Goal: Find specific page/section: Find specific page/section

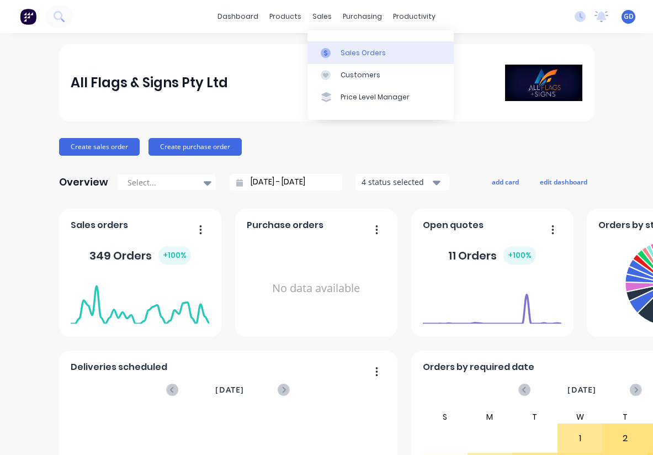
click at [354, 48] on div "Sales Orders" at bounding box center [363, 53] width 45 height 10
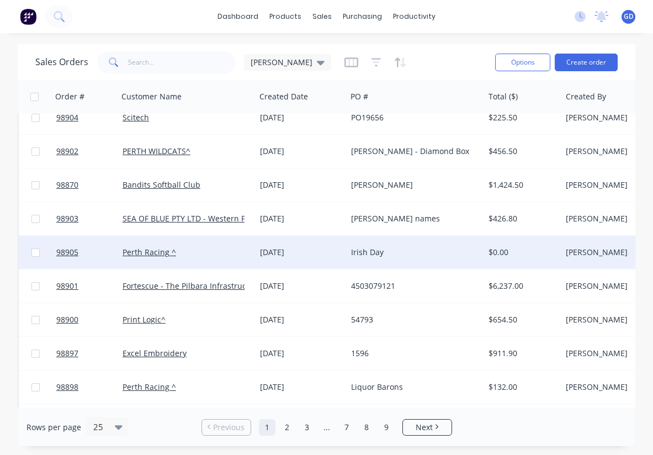
scroll to position [82, 0]
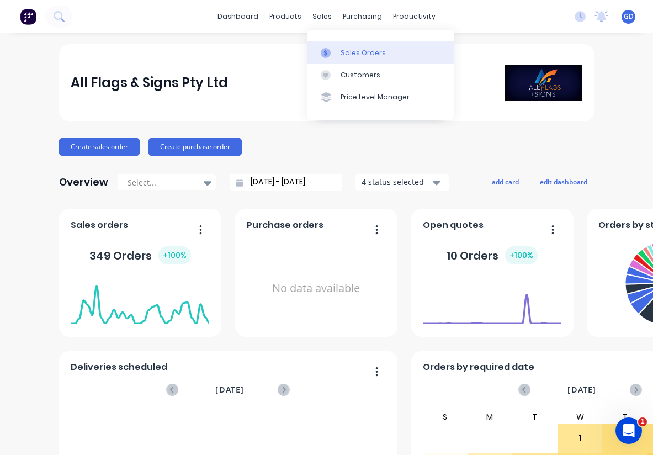
click at [343, 52] on div "Sales Orders" at bounding box center [363, 53] width 45 height 10
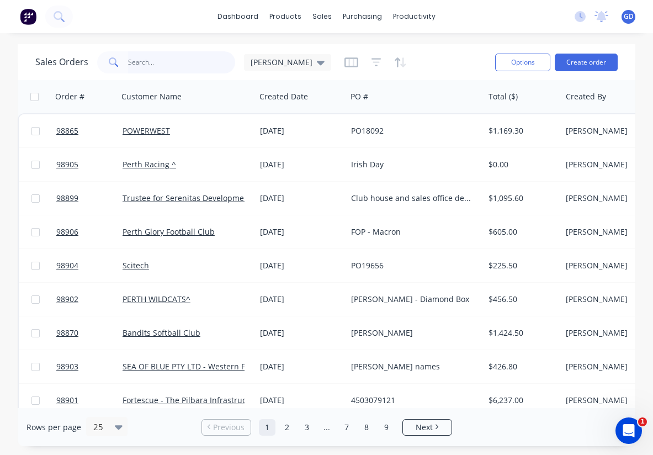
click at [152, 65] on input "text" at bounding box center [182, 62] width 108 height 22
type input "City of gosnells"
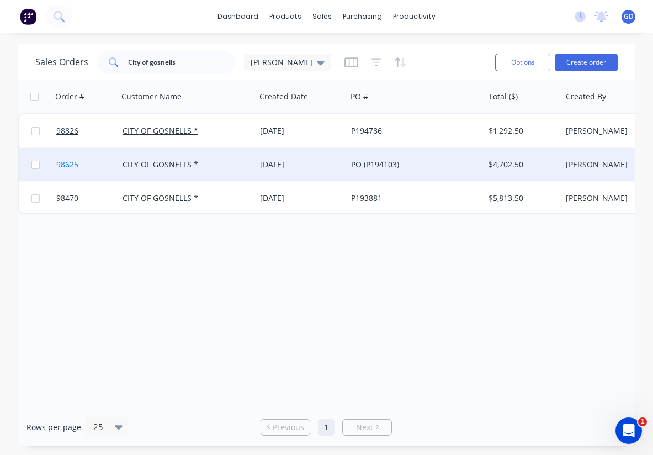
click at [74, 164] on span "98625" at bounding box center [67, 164] width 22 height 11
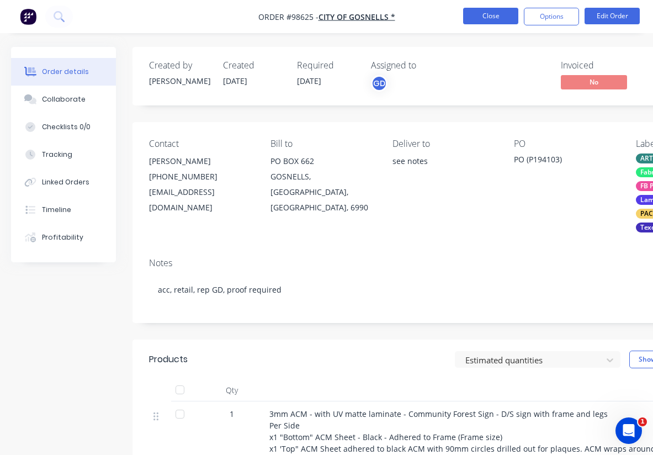
click at [482, 15] on button "Close" at bounding box center [490, 16] width 55 height 17
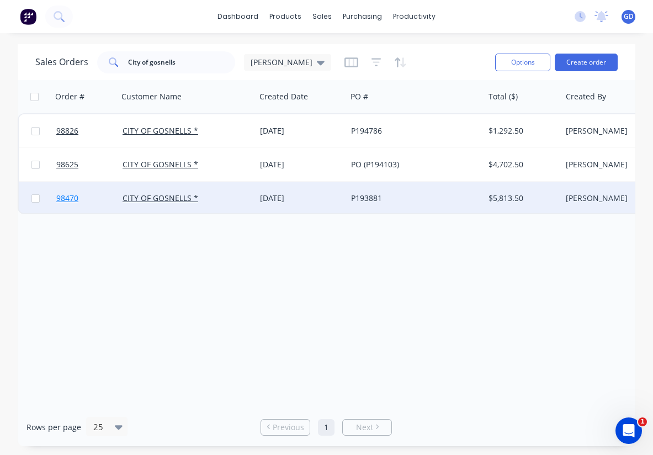
click at [76, 201] on span "98470" at bounding box center [67, 198] width 22 height 11
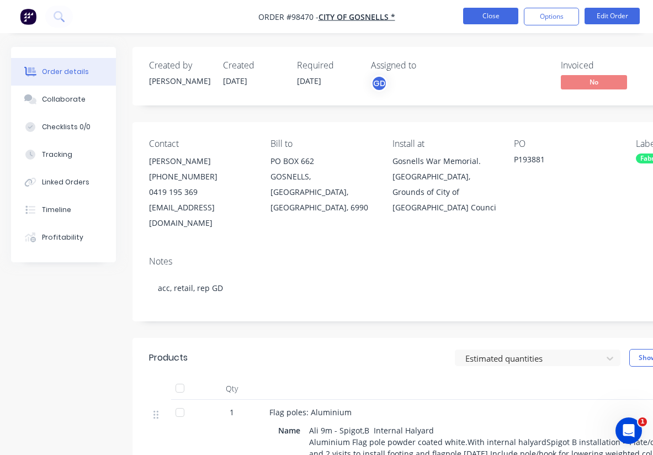
click at [486, 17] on button "Close" at bounding box center [490, 16] width 55 height 17
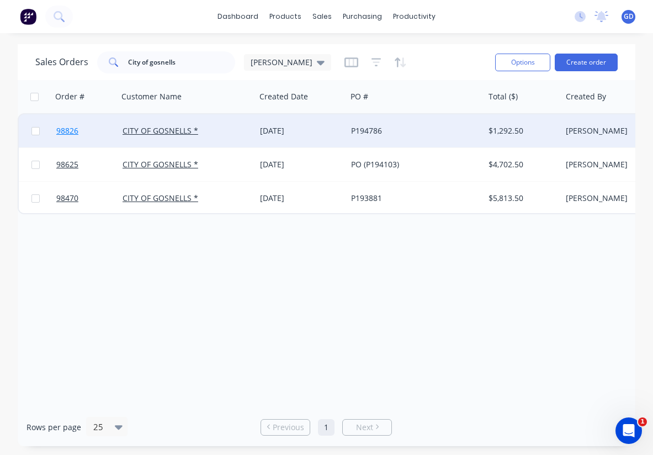
click at [74, 132] on span "98826" at bounding box center [67, 130] width 22 height 11
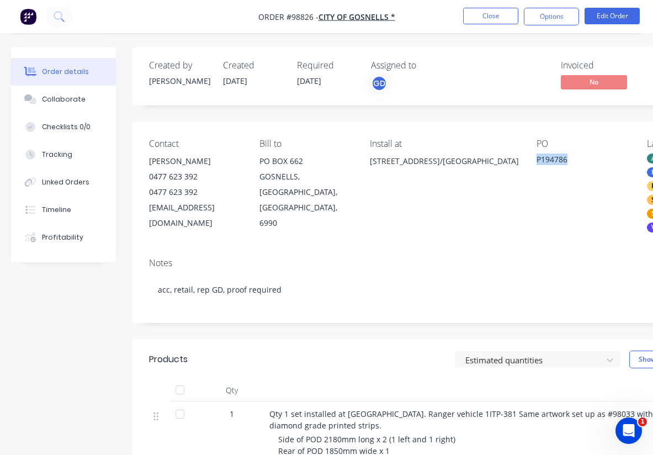
drag, startPoint x: 556, startPoint y: 159, endPoint x: 522, endPoint y: 161, distance: 34.3
click at [537, 161] on div "P194786" at bounding box center [583, 160] width 93 height 15
copy div "P194786"
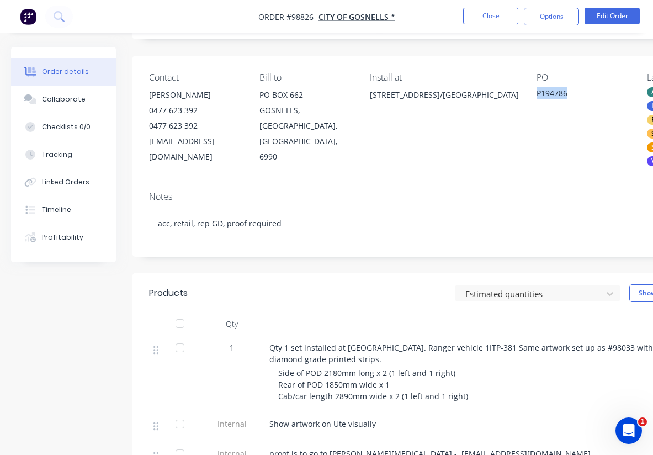
scroll to position [72, 0]
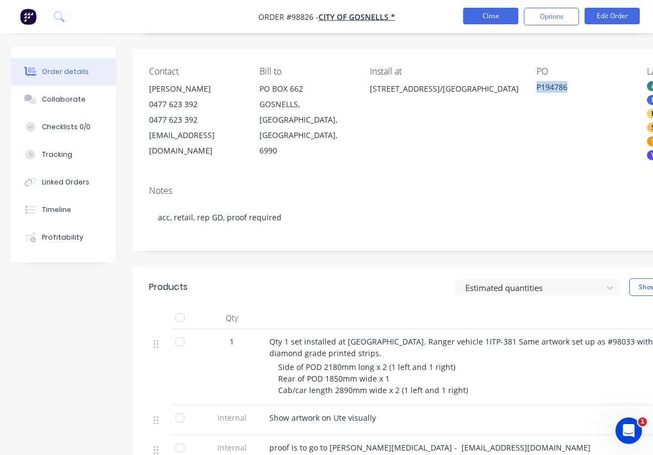
click at [482, 18] on button "Close" at bounding box center [490, 16] width 55 height 17
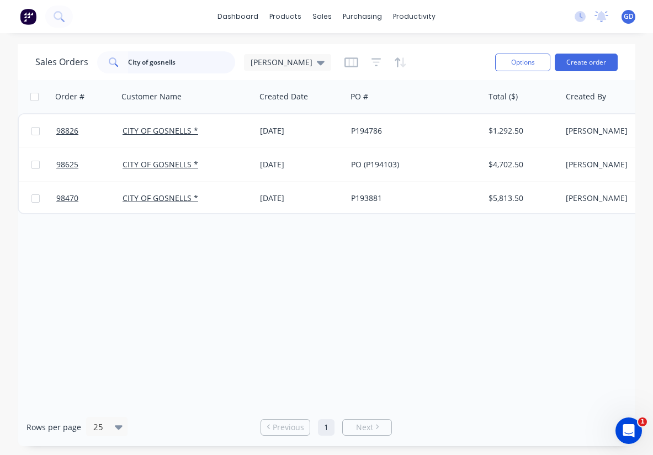
click at [189, 61] on input "City of gosnells" at bounding box center [182, 62] width 108 height 22
type input "C"
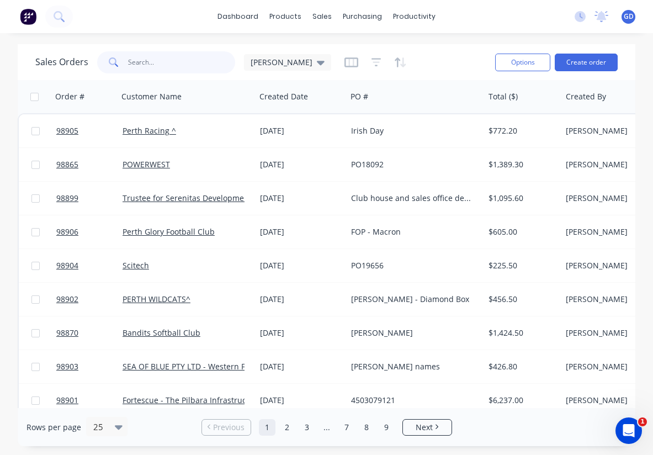
paste input "98826"
type input "98826"
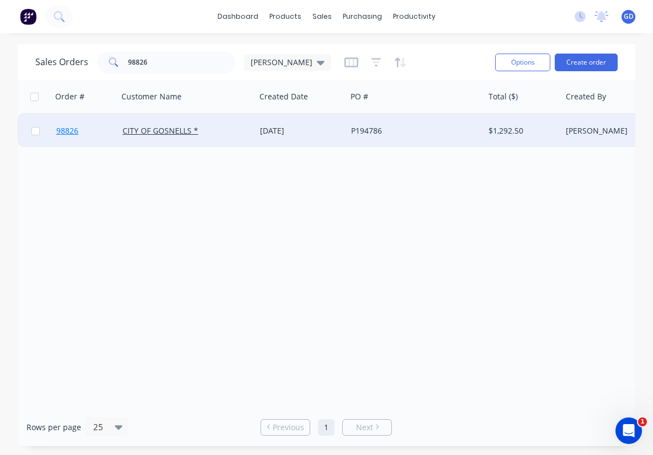
click at [78, 131] on span "98826" at bounding box center [67, 130] width 22 height 11
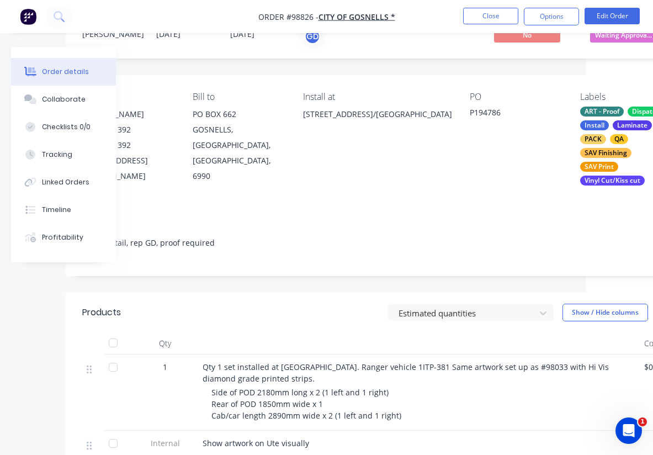
scroll to position [48, 67]
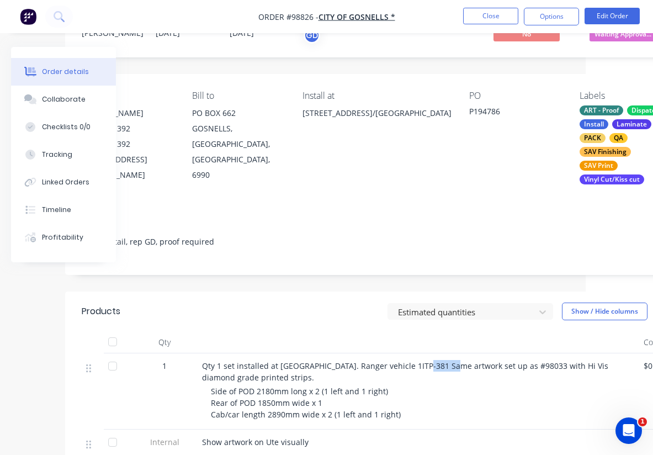
drag, startPoint x: 454, startPoint y: 353, endPoint x: 426, endPoint y: 354, distance: 28.2
click at [426, 360] on span "Qty 1 set installed at Maddington COG Depot. Ranger vehicle 1ITP-381 Same artwo…" at bounding box center [406, 371] width 408 height 22
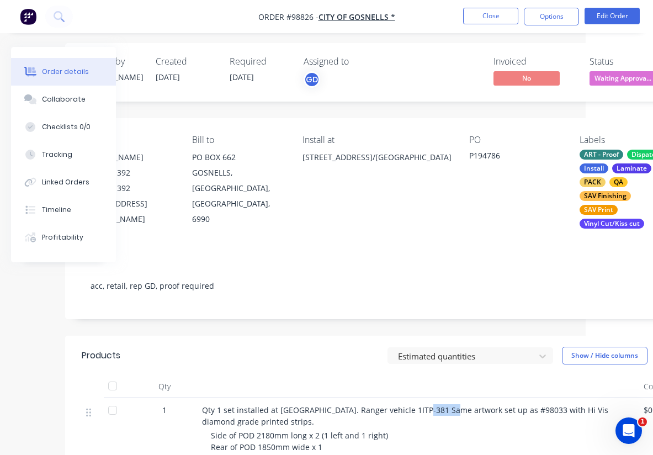
scroll to position [0, 67]
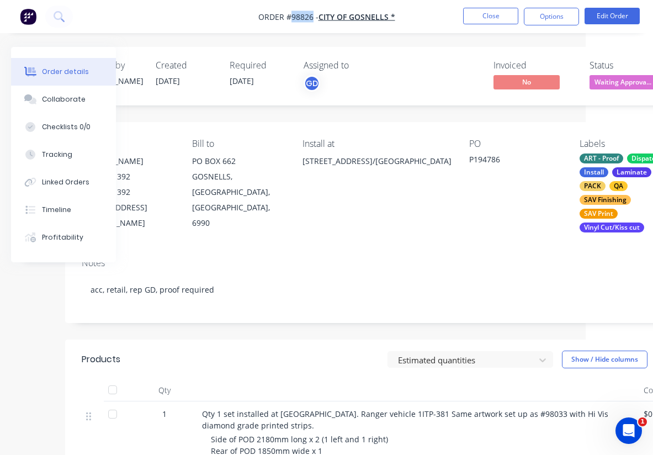
drag, startPoint x: 312, startPoint y: 14, endPoint x: 290, endPoint y: 15, distance: 21.6
click at [290, 15] on span "Order #98826 -" at bounding box center [288, 17] width 60 height 10
copy span "98826"
